Goal: Task Accomplishment & Management: Complete application form

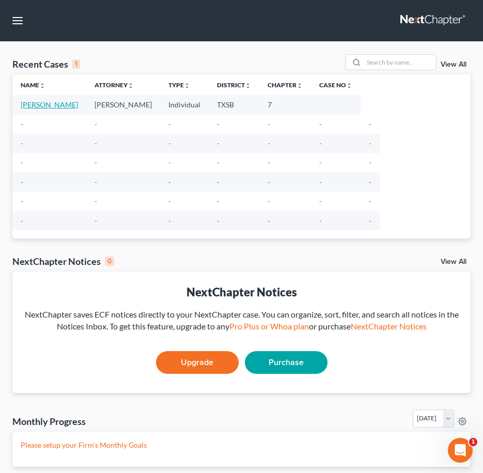
click at [67, 106] on link "[PERSON_NAME]" at bounding box center [49, 104] width 57 height 9
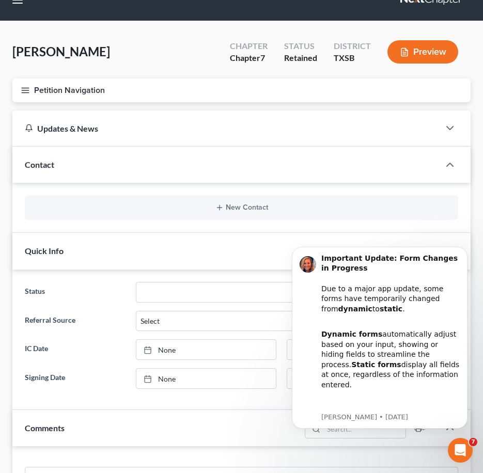
scroll to position [19, 0]
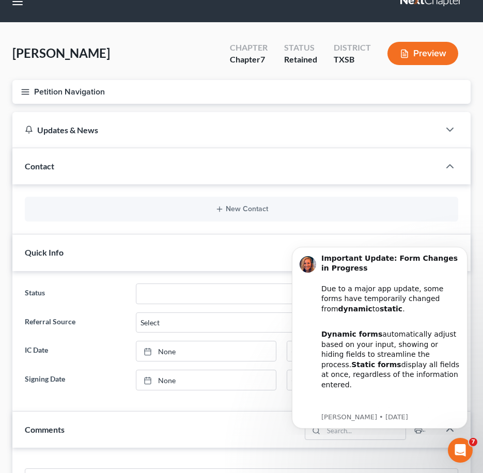
click at [23, 89] on line "button" at bounding box center [25, 89] width 7 height 0
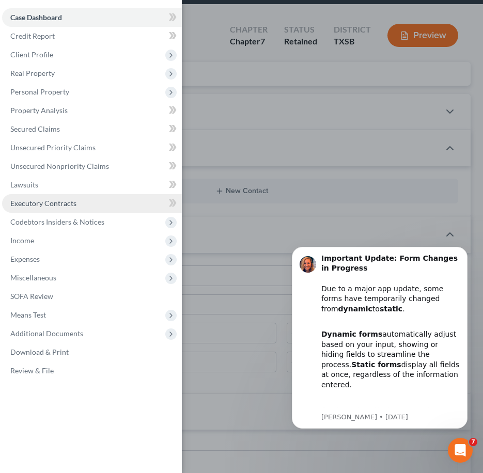
scroll to position [39, 0]
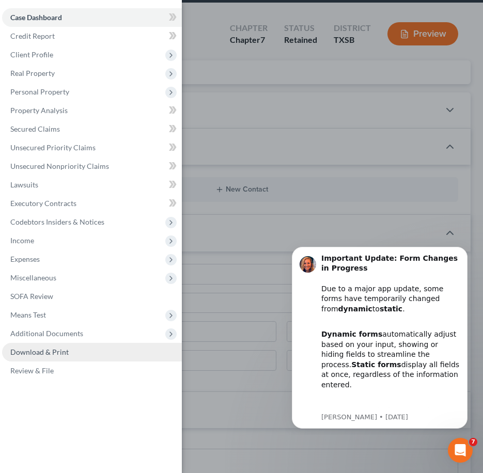
click at [42, 358] on link "Download & Print" at bounding box center [92, 352] width 180 height 19
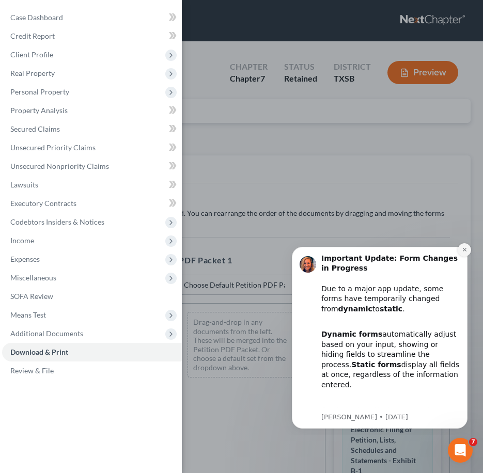
click at [466, 251] on icon "Dismiss notification" at bounding box center [464, 250] width 6 height 6
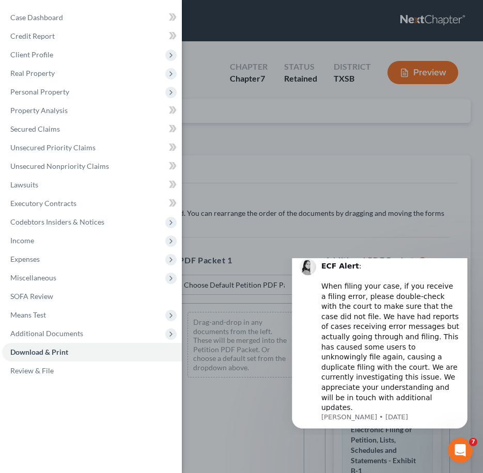
click at [340, 204] on div "Case Dashboard Payments Invoices Payments Payments Credit Report Client Profile" at bounding box center [241, 236] width 483 height 473
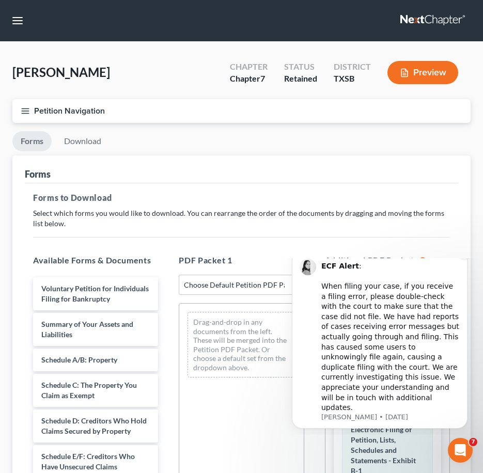
click at [466, 255] on icon "Dismiss notification" at bounding box center [464, 252] width 6 height 6
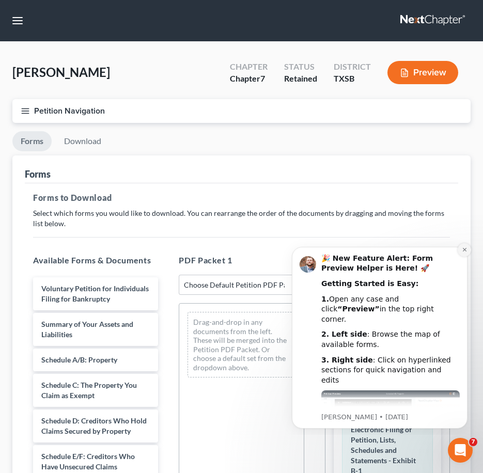
click at [463, 251] on icon "Dismiss notification" at bounding box center [464, 250] width 4 height 4
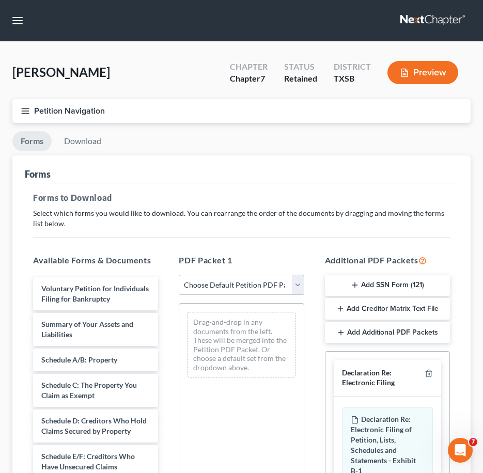
click at [298, 282] on select "Choose Default Petition PDF Packet Complete Bankruptcy Petition (all forms and …" at bounding box center [241, 285] width 125 height 21
click at [297, 282] on select "Choose Default Petition PDF Packet Complete Bankruptcy Petition (all forms and …" at bounding box center [241, 285] width 125 height 21
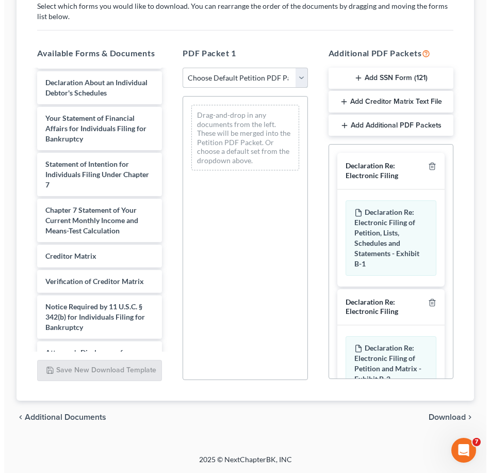
scroll to position [370, 0]
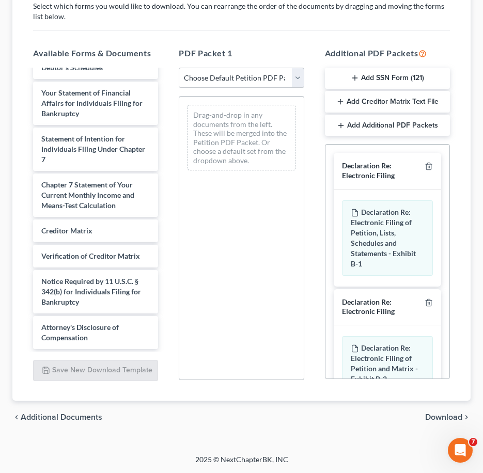
click at [258, 79] on select "Choose Default Petition PDF Packet Complete Bankruptcy Petition (all forms and …" at bounding box center [241, 78] width 125 height 21
select select "0"
click at [181, 68] on select "Choose Default Petition PDF Packet Complete Bankruptcy Petition (all forms and …" at bounding box center [241, 78] width 125 height 21
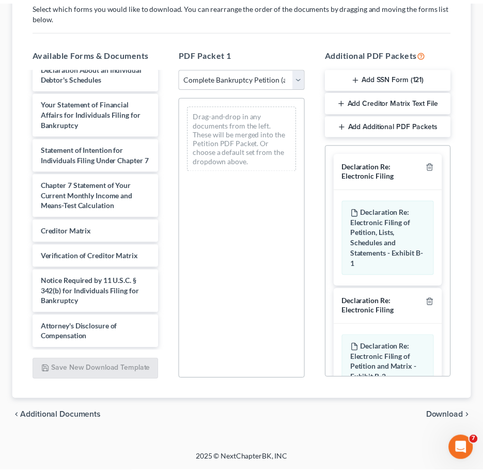
scroll to position [360, 0]
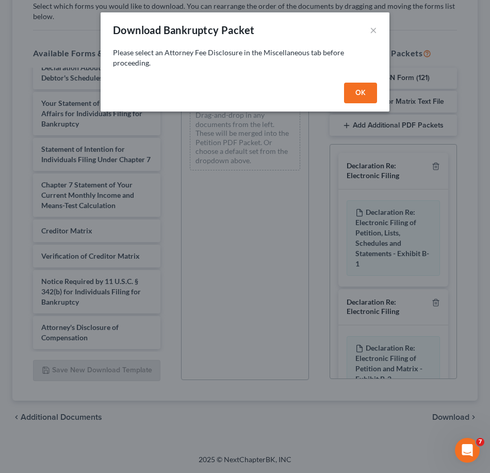
click at [357, 85] on button "OK" at bounding box center [360, 93] width 33 height 21
select select
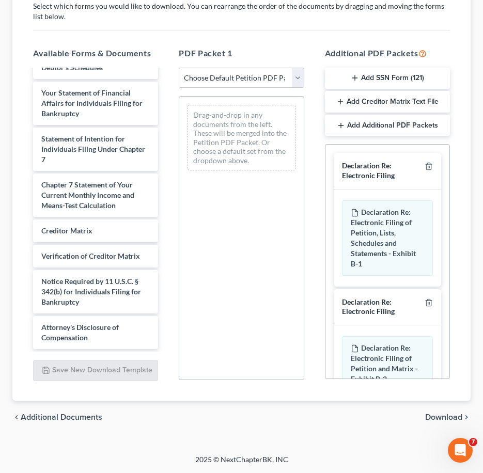
scroll to position [370, 0]
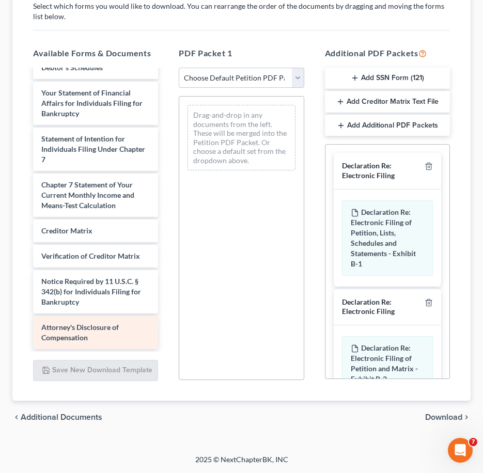
click at [87, 337] on span "Attorney's Disclosure of Compensation" at bounding box center [79, 332] width 77 height 19
click at [63, 334] on span "Attorney's Disclosure of Compensation" at bounding box center [79, 332] width 77 height 19
click at [101, 327] on span "Attorney's Disclosure of Compensation" at bounding box center [79, 332] width 77 height 19
click at [87, 326] on span "Attorney's Disclosure of Compensation" at bounding box center [79, 332] width 77 height 19
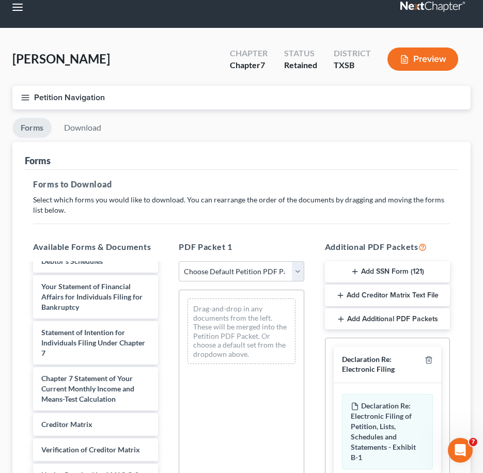
scroll to position [0, 0]
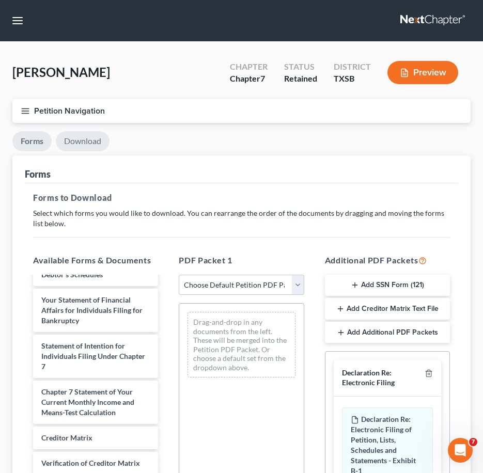
click at [75, 143] on link "Download" at bounding box center [83, 141] width 54 height 20
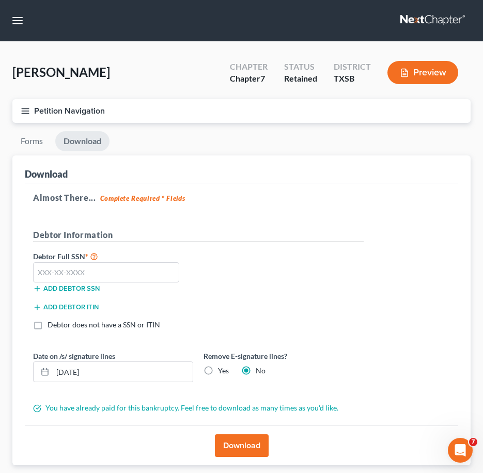
scroll to position [65, 0]
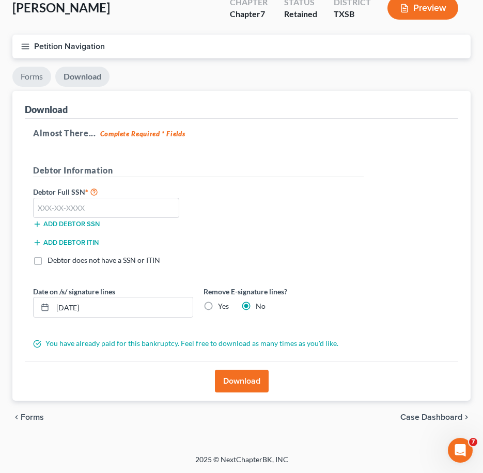
click at [36, 81] on link "Forms" at bounding box center [31, 77] width 39 height 20
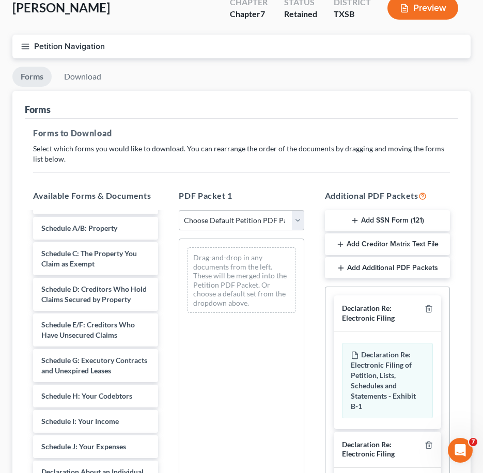
scroll to position [0, 0]
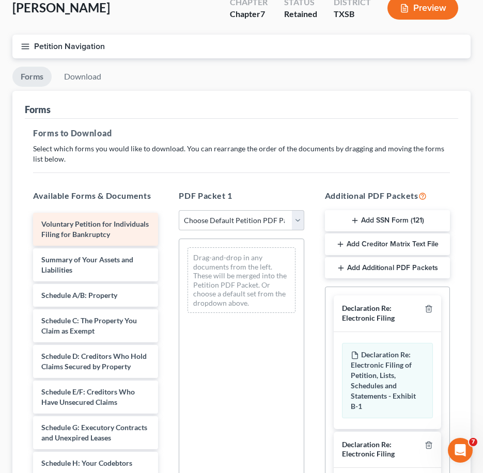
click at [97, 234] on span "Voluntary Petition for Individuals Filing for Bankruptcy" at bounding box center [94, 228] width 107 height 19
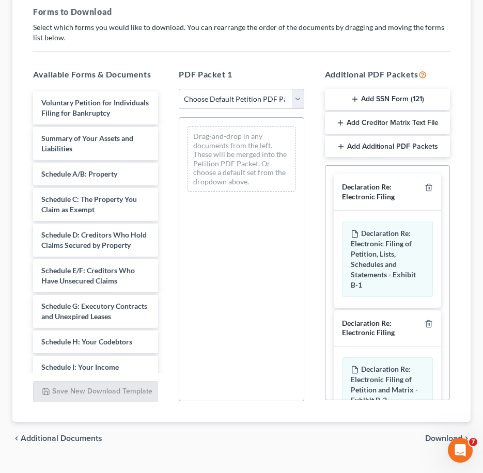
scroll to position [207, 0]
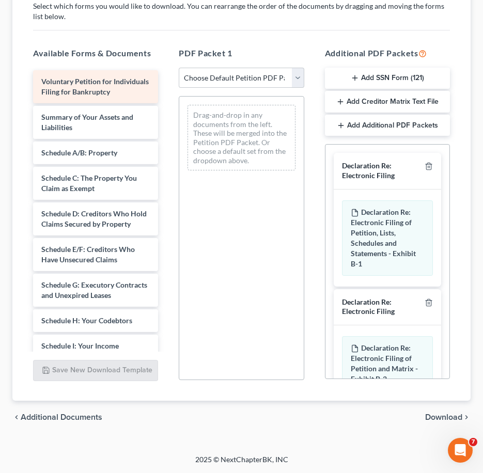
click at [69, 103] on div "Voluntary Petition for Individuals Filing for Bankruptcy" at bounding box center [95, 86] width 125 height 33
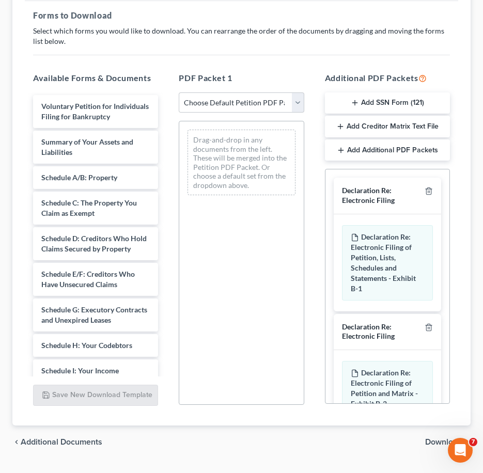
click at [247, 167] on div "Drag-and-drop in any documents from the left. These will be merged into the Pet…" at bounding box center [240, 163] width 107 height 66
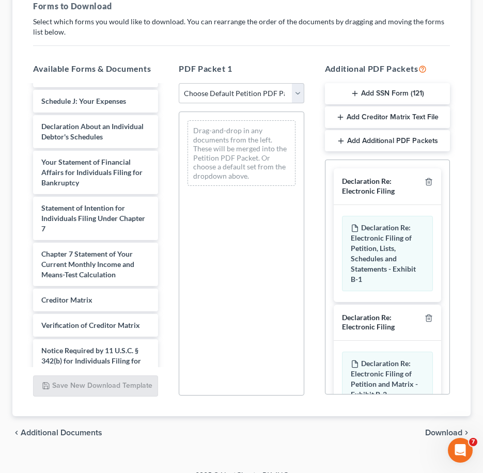
scroll to position [370, 0]
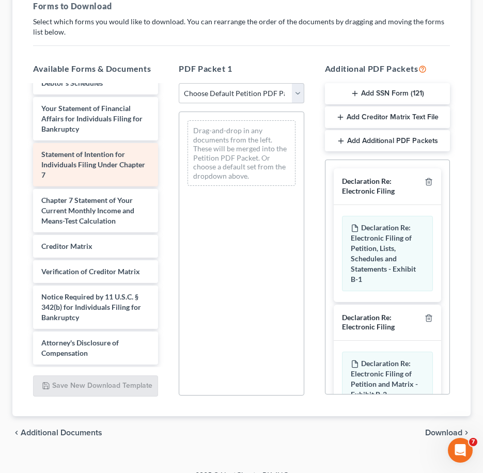
click at [101, 173] on div "Statement of Intention for Individuals Filing Under Chapter 7" at bounding box center [95, 164] width 125 height 43
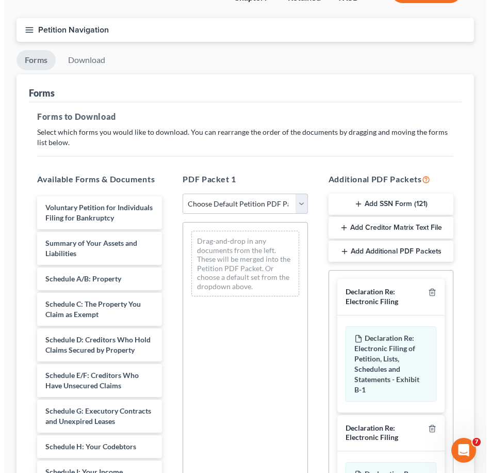
scroll to position [0, 0]
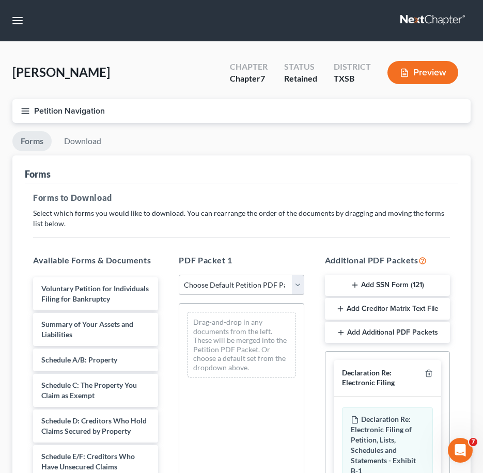
click at [27, 105] on button "Petition Navigation" at bounding box center [241, 111] width 458 height 24
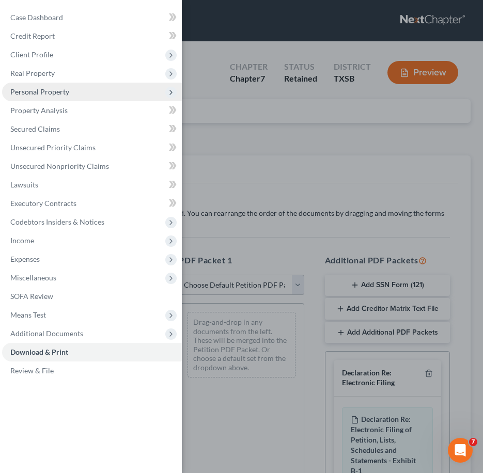
click at [97, 90] on span "Personal Property" at bounding box center [92, 92] width 180 height 19
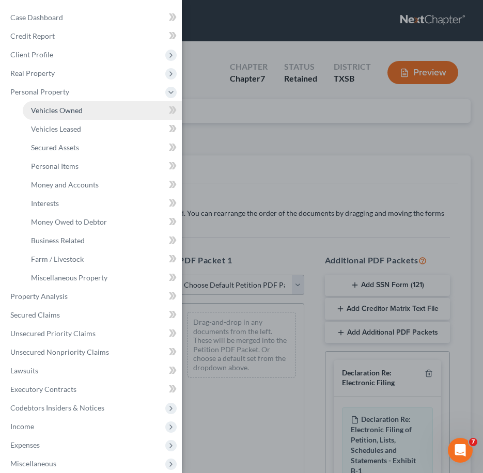
click at [111, 109] on link "Vehicles Owned" at bounding box center [102, 110] width 159 height 19
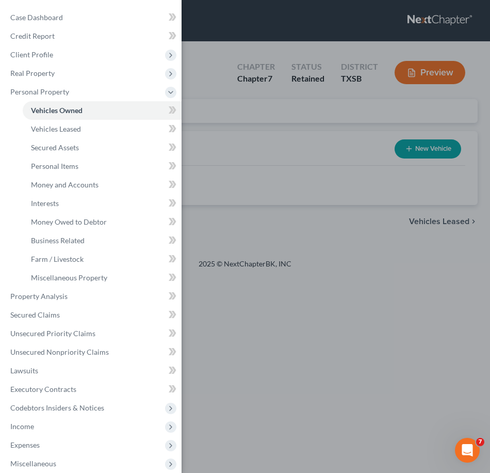
click at [242, 154] on div "Case Dashboard Payments Invoices Payments Payments Credit Report Client Profile" at bounding box center [245, 236] width 490 height 473
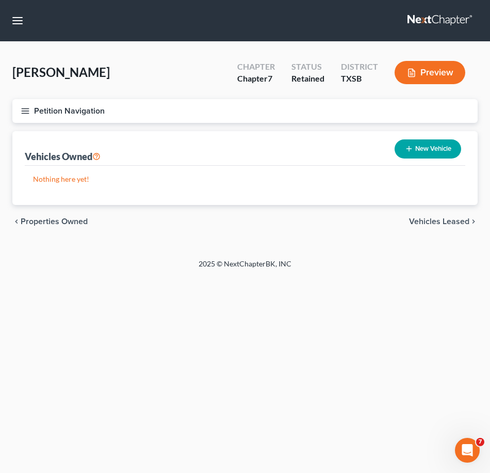
click at [441, 70] on button "Preview" at bounding box center [430, 72] width 71 height 23
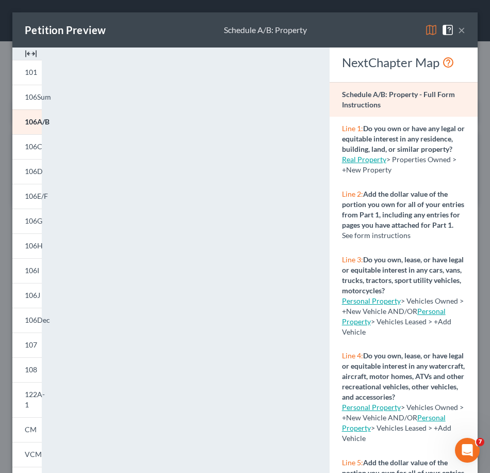
click at [458, 33] on button "×" at bounding box center [461, 30] width 7 height 12
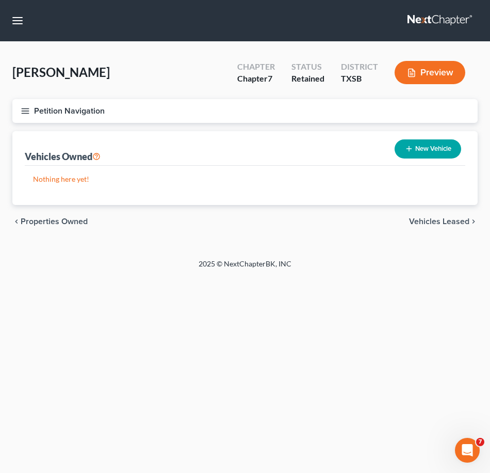
click at [417, 144] on button "New Vehicle" at bounding box center [428, 148] width 67 height 19
select select "0"
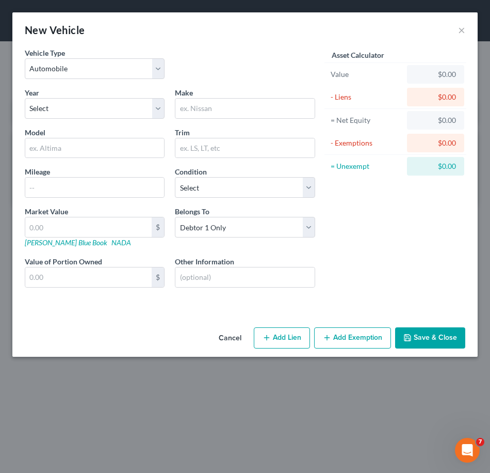
click at [458, 33] on div "New Vehicle ×" at bounding box center [245, 29] width 466 height 35
click at [232, 341] on button "Cancel" at bounding box center [230, 338] width 39 height 21
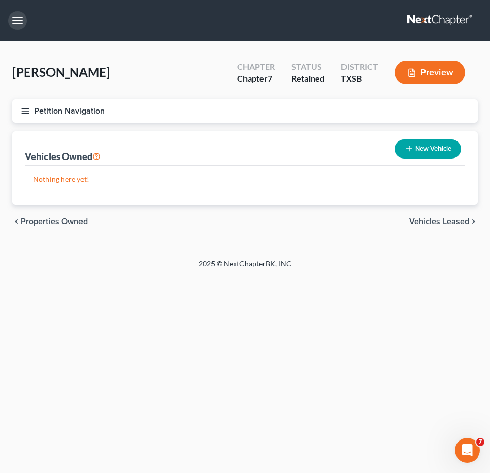
click at [18, 23] on button "button" at bounding box center [17, 20] width 19 height 19
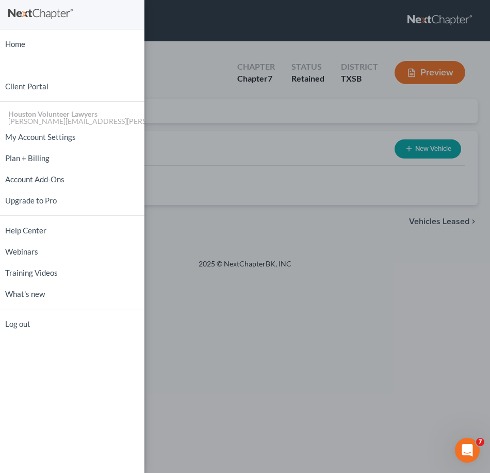
click at [150, 85] on div "Home New Case Client Portal Houston Volunteer Lawyers [PERSON_NAME][EMAIL_ADDRE…" at bounding box center [245, 236] width 490 height 473
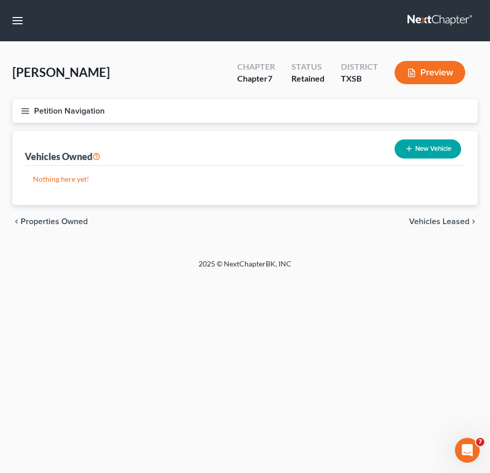
click at [27, 112] on icon "button" at bounding box center [25, 110] width 9 height 9
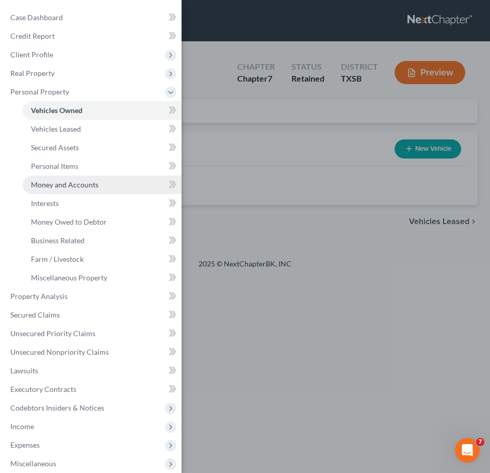
click at [57, 188] on span "Money and Accounts" at bounding box center [65, 184] width 68 height 9
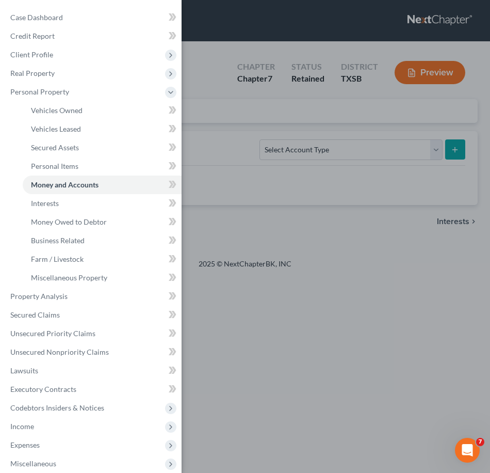
click at [262, 202] on div "Case Dashboard Payments Invoices Payments Payments Credit Report Client Profile" at bounding box center [245, 236] width 490 height 473
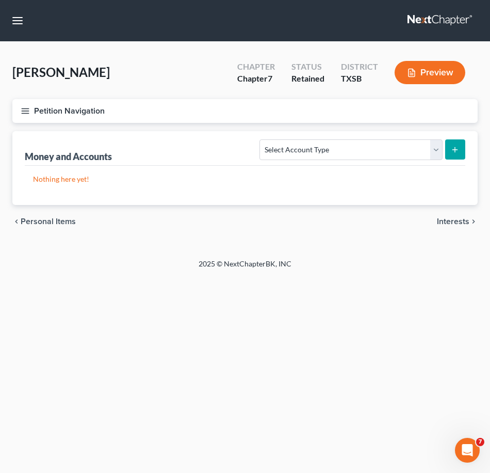
click at [23, 113] on line "button" at bounding box center [25, 113] width 7 height 0
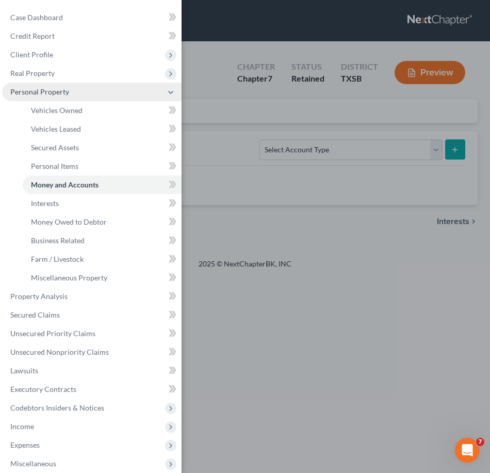
click at [52, 91] on span "Personal Property" at bounding box center [39, 91] width 59 height 9
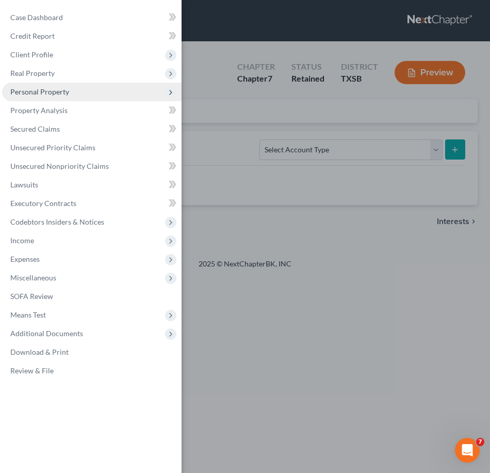
click at [52, 91] on span "Personal Property" at bounding box center [39, 91] width 59 height 9
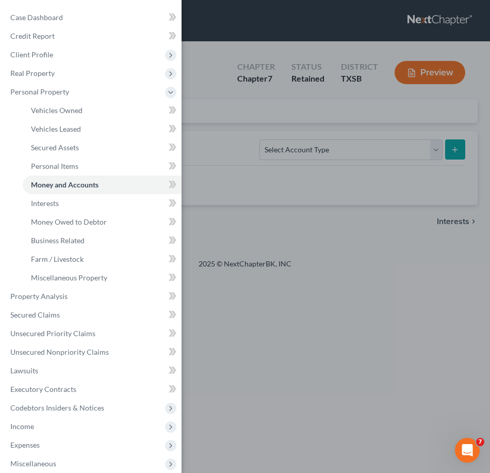
click at [273, 346] on div "Case Dashboard Payments Invoices Payments Payments Credit Report Client Profile" at bounding box center [245, 236] width 490 height 473
